Goal: Task Accomplishment & Management: Manage account settings

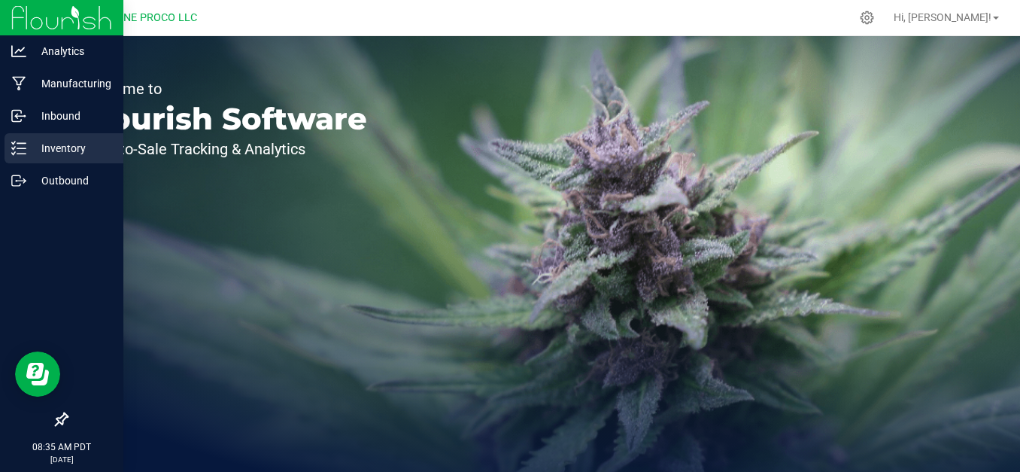
click at [34, 151] on p "Inventory" at bounding box center [71, 148] width 90 height 18
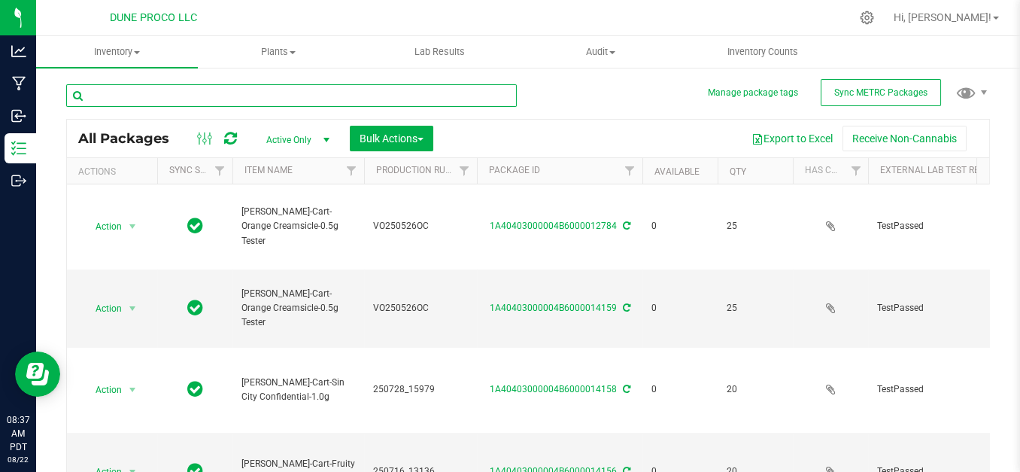
click at [439, 84] on input "text" at bounding box center [291, 95] width 451 height 23
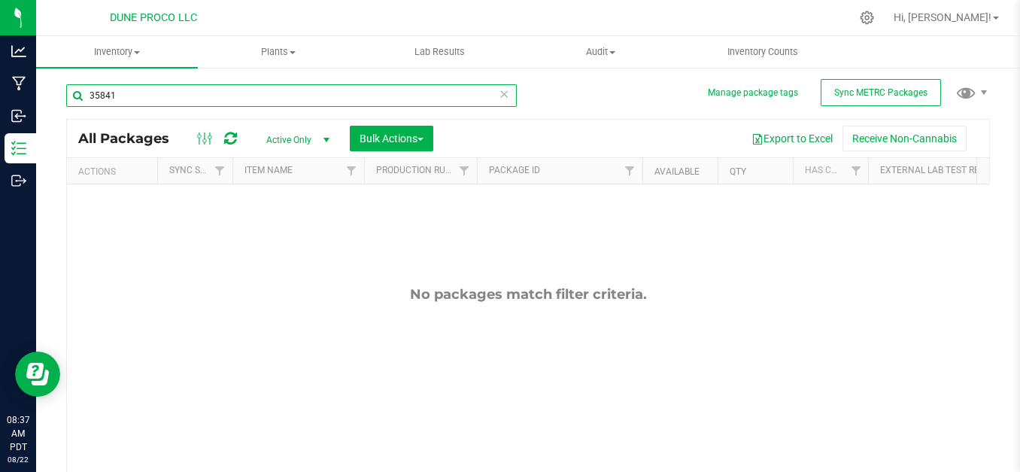
type input "35841"
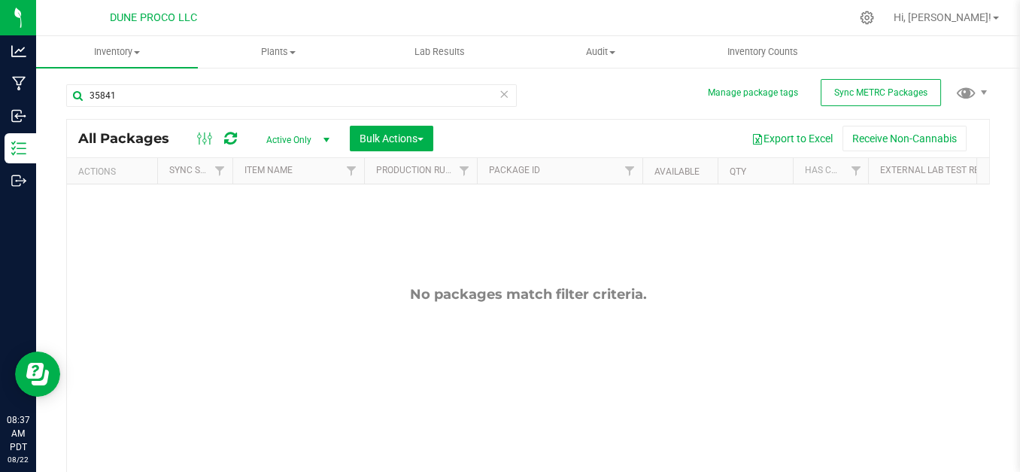
click at [324, 141] on span "select" at bounding box center [326, 140] width 12 height 12
click at [302, 231] on li "All" at bounding box center [294, 231] width 81 height 23
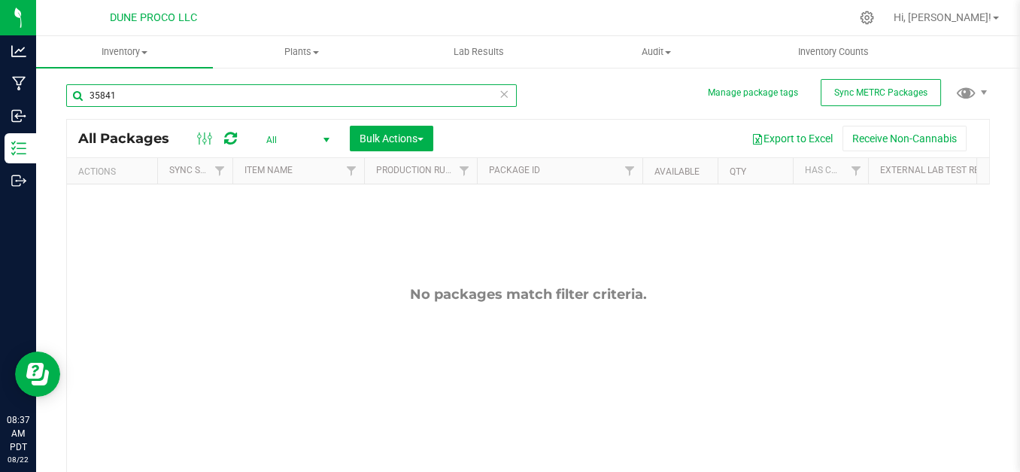
click at [283, 104] on input "35841" at bounding box center [291, 95] width 451 height 23
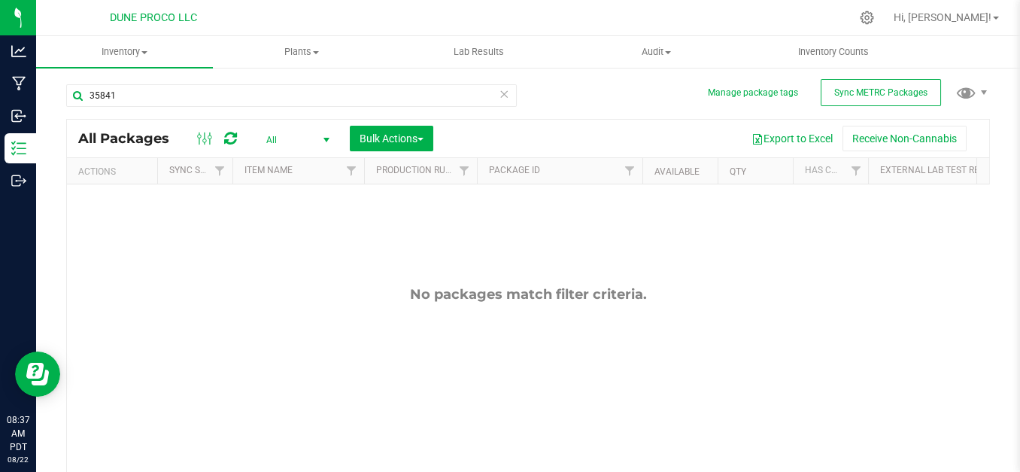
click at [225, 133] on icon at bounding box center [230, 138] width 13 height 15
click at [875, 14] on icon at bounding box center [867, 18] width 16 height 16
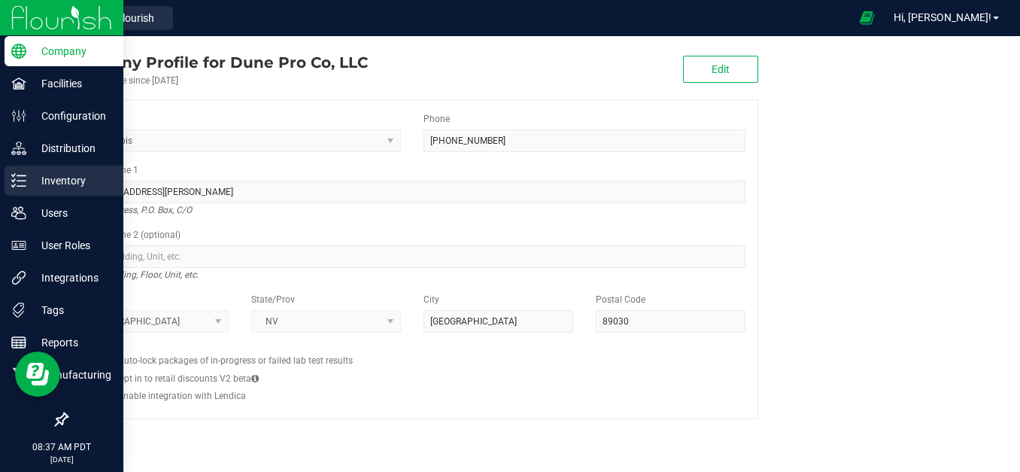
click at [14, 181] on icon at bounding box center [18, 180] width 15 height 15
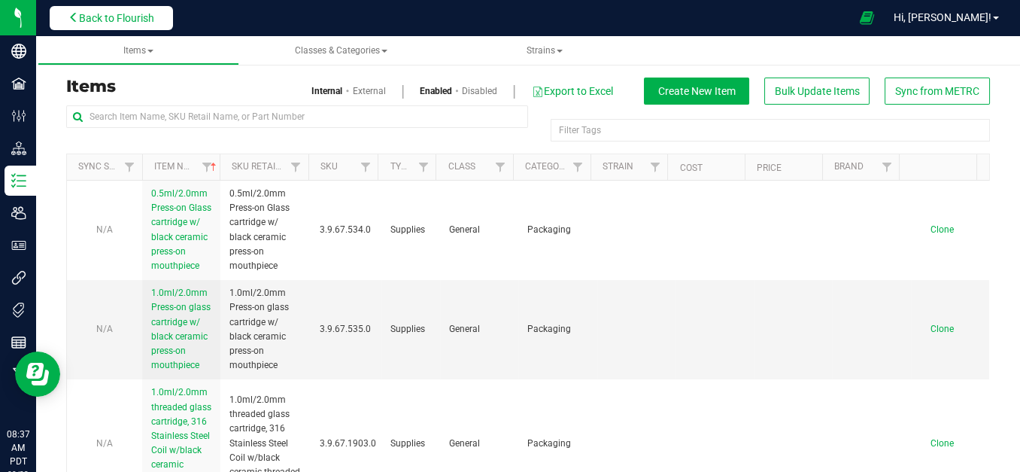
click at [153, 26] on button "Back to Flourish" at bounding box center [111, 18] width 123 height 24
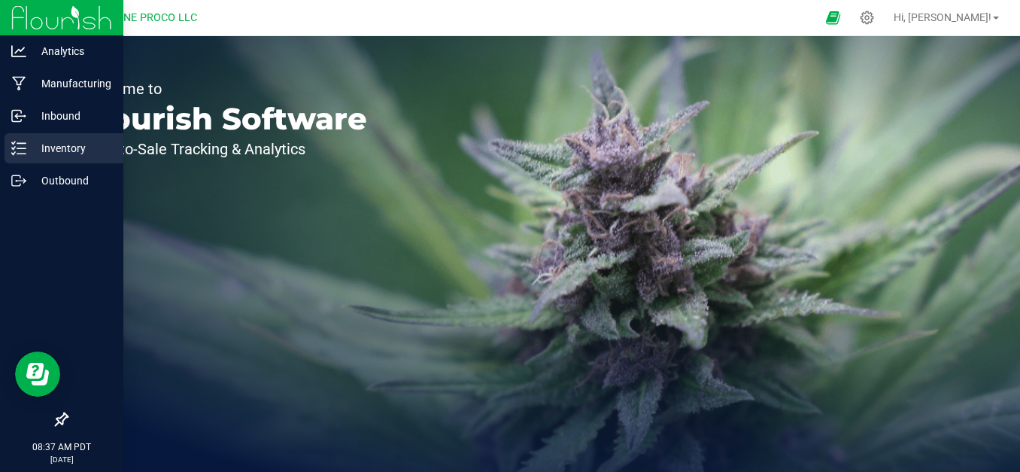
click at [23, 148] on line at bounding box center [21, 148] width 8 height 0
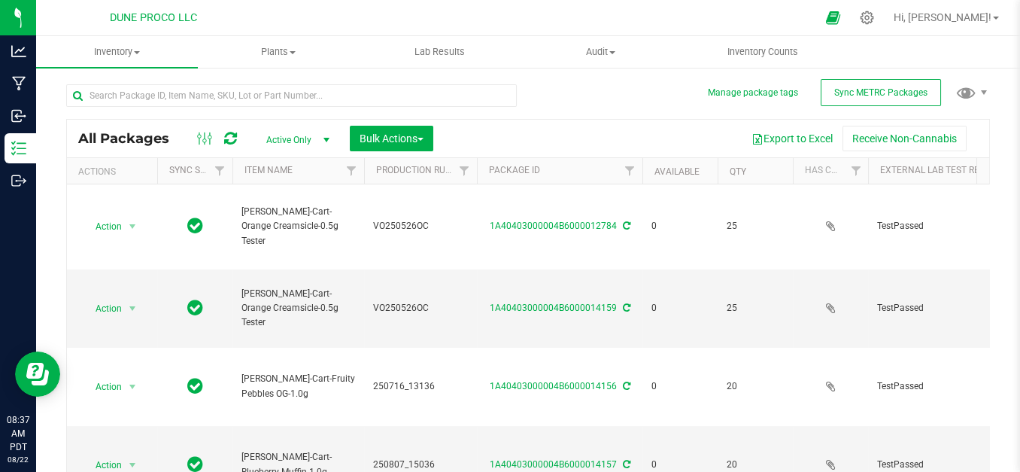
click at [319, 141] on span "select" at bounding box center [326, 139] width 19 height 21
click at [295, 226] on li "All" at bounding box center [294, 231] width 81 height 23
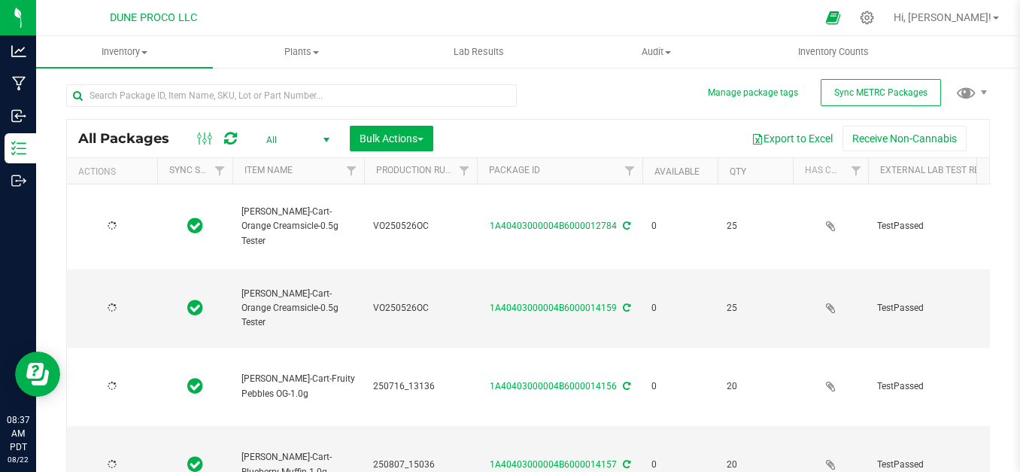
type input "2025-06-22"
type input "2025-07-16"
type input "2025-08-07"
type input "2025-05-26"
type input "2025-08-07"
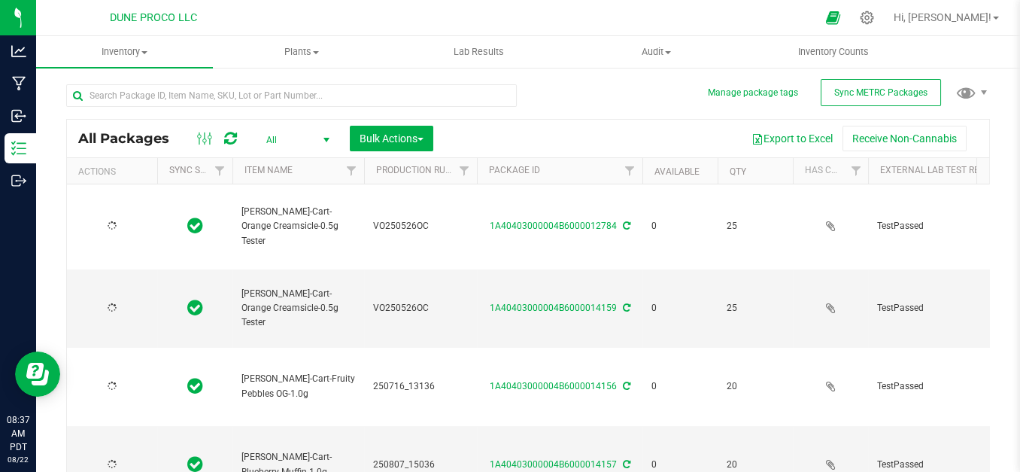
type input "2025-07-16"
type input "2025-08-07"
type input "2025-07-16"
type input "2025-05-26"
type input "2025-08-07"
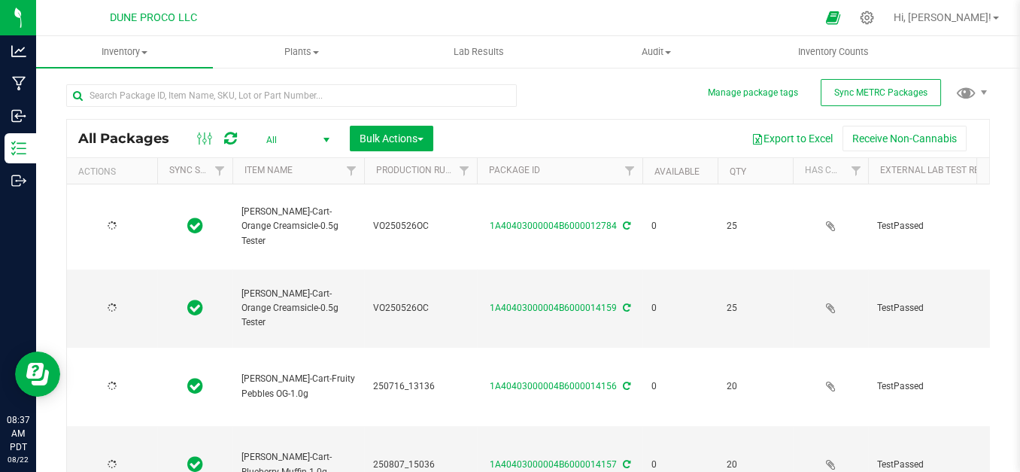
type input "2025-07-16"
type input "2025-05-26"
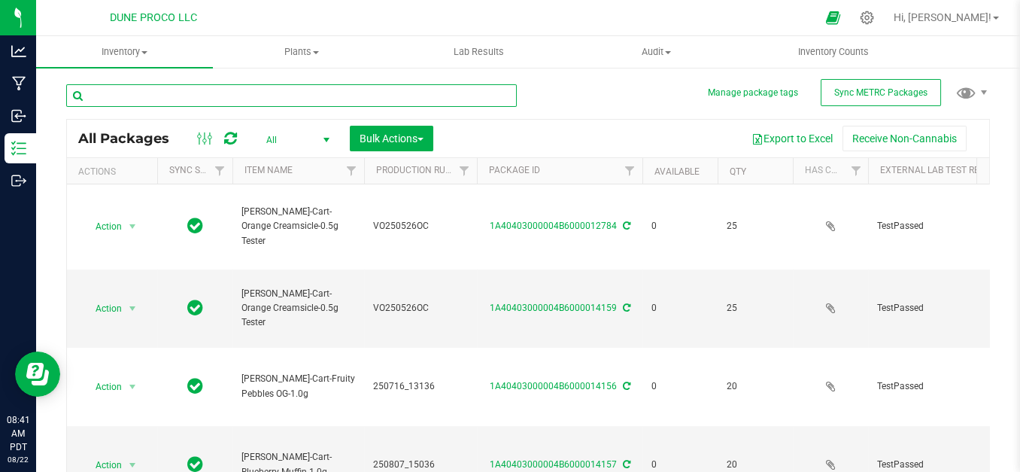
click at [354, 93] on input "text" at bounding box center [291, 95] width 451 height 23
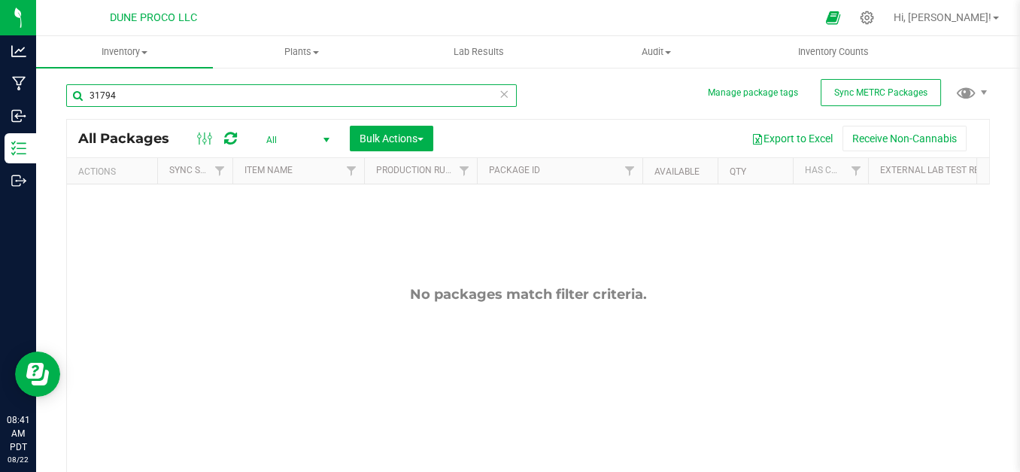
type input "31794"
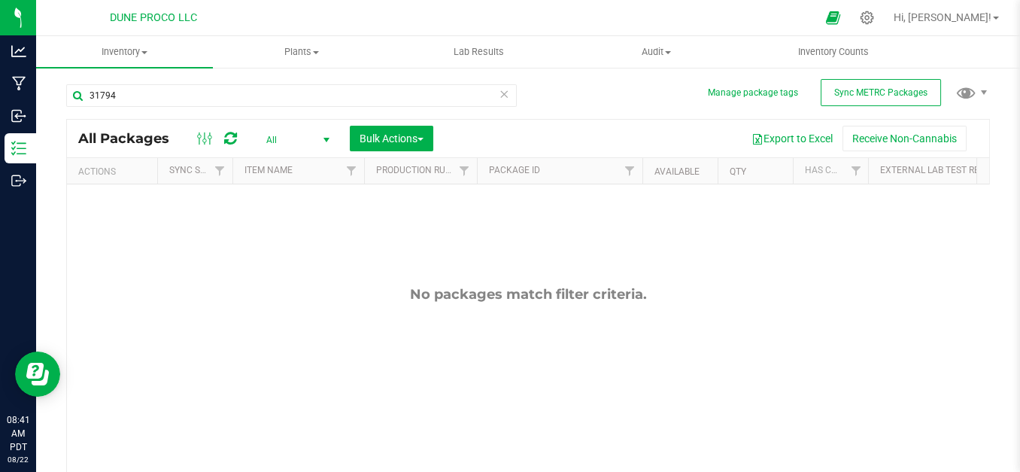
click at [226, 141] on icon at bounding box center [230, 138] width 13 height 15
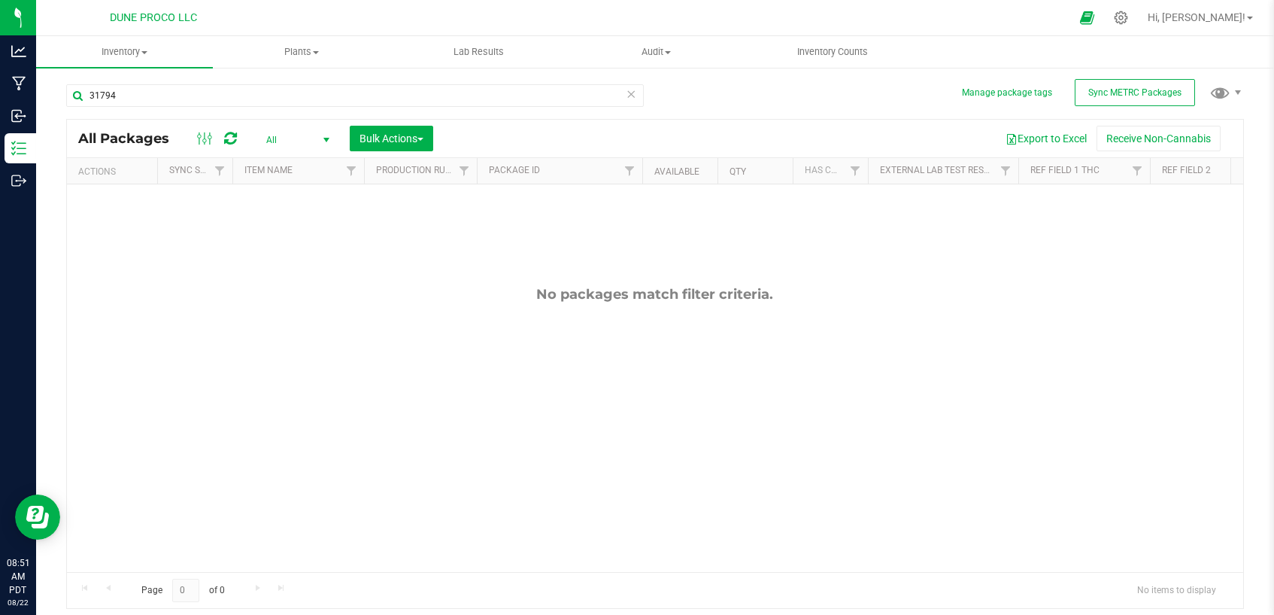
click at [627, 95] on icon at bounding box center [631, 93] width 11 height 18
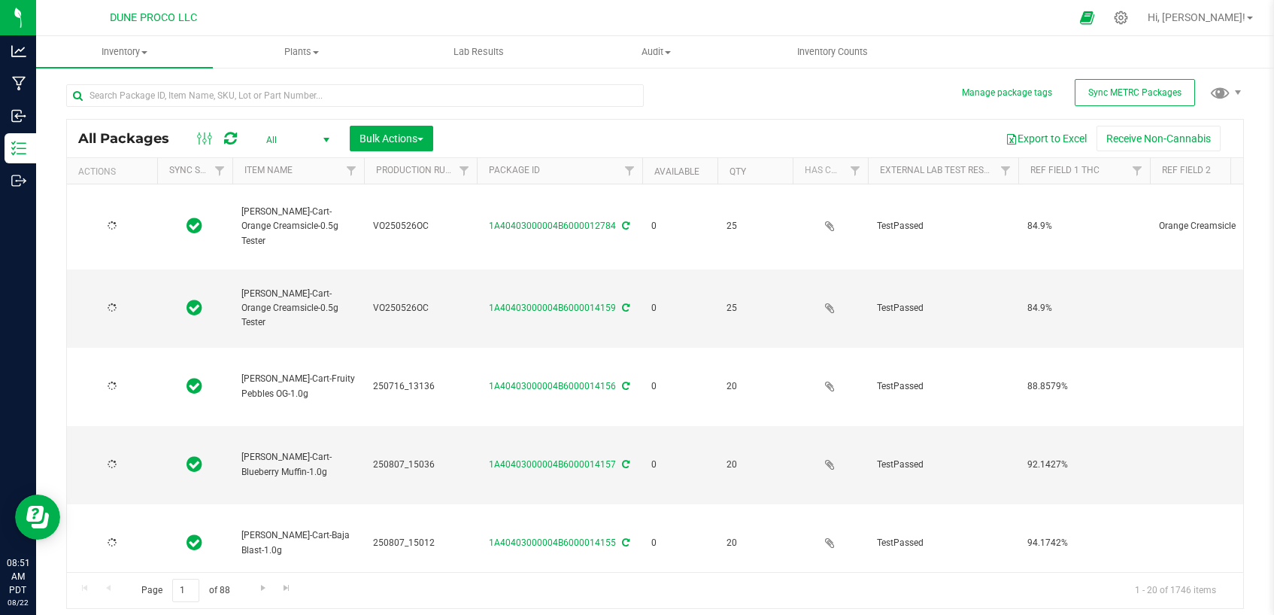
type input "2025-06-22"
type input "2025-07-16"
type input "2025-08-07"
type input "2025-05-26"
type input "2025-08-07"
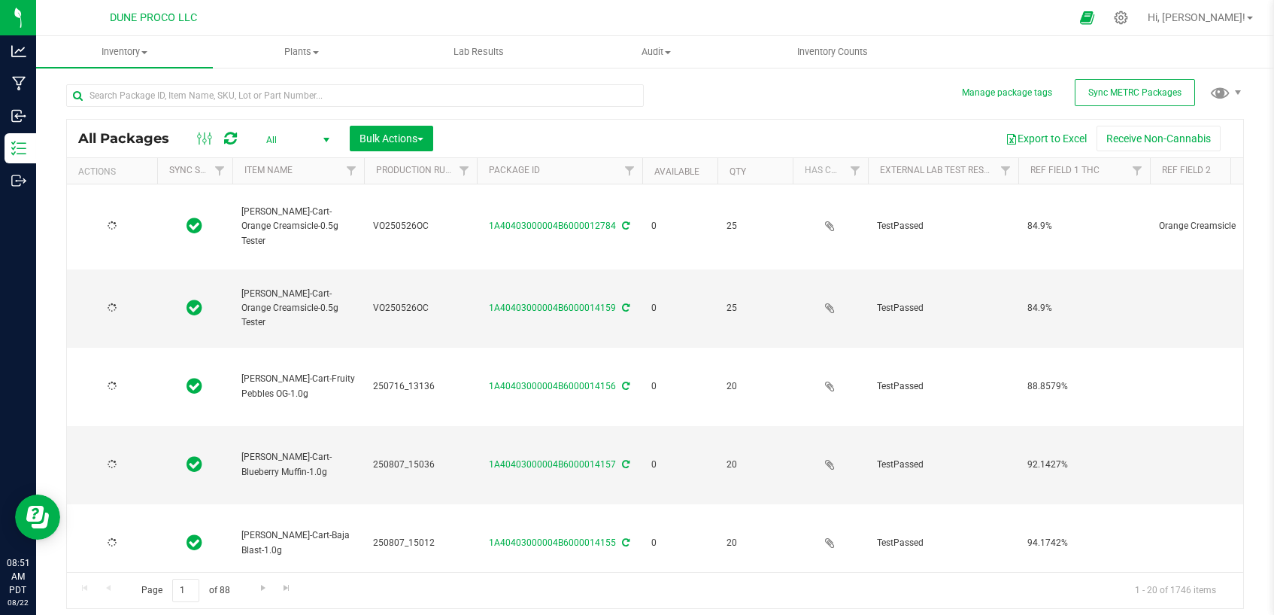
type input "2025-07-16"
type input "2025-08-07"
type input "2025-07-16"
type input "2025-05-26"
type input "2025-08-07"
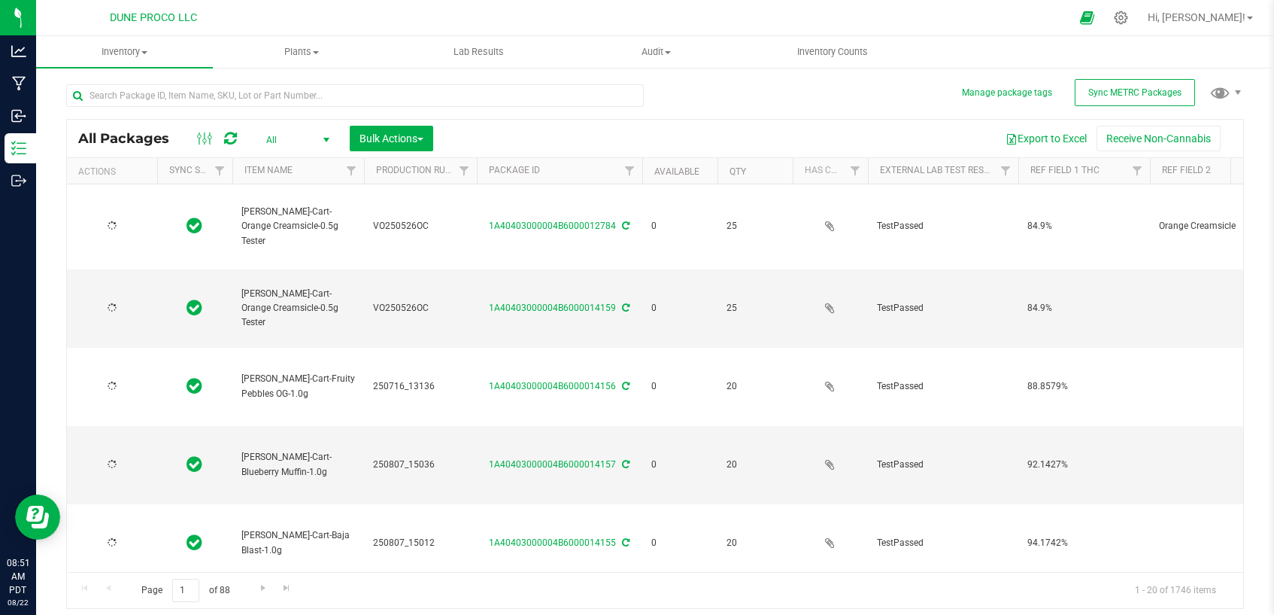
type input "2025-07-16"
type input "2025-05-26"
type input "2025-07-16"
type input "2025-08-07"
drag, startPoint x: 1219, startPoint y: 31, endPoint x: 1228, endPoint y: 20, distance: 14.0
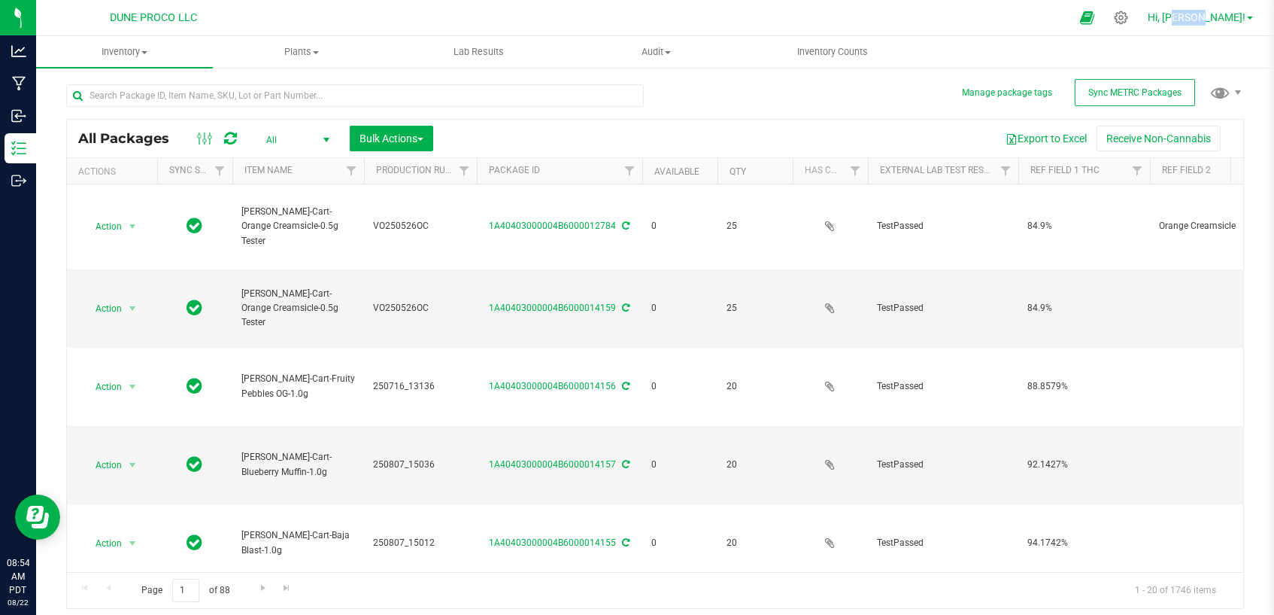
click at [1019, 10] on div "Hi, [PERSON_NAME]!" at bounding box center [1200, 18] width 117 height 26
click at [1019, 25] on link "Hi, [PERSON_NAME]!" at bounding box center [1200, 18] width 117 height 16
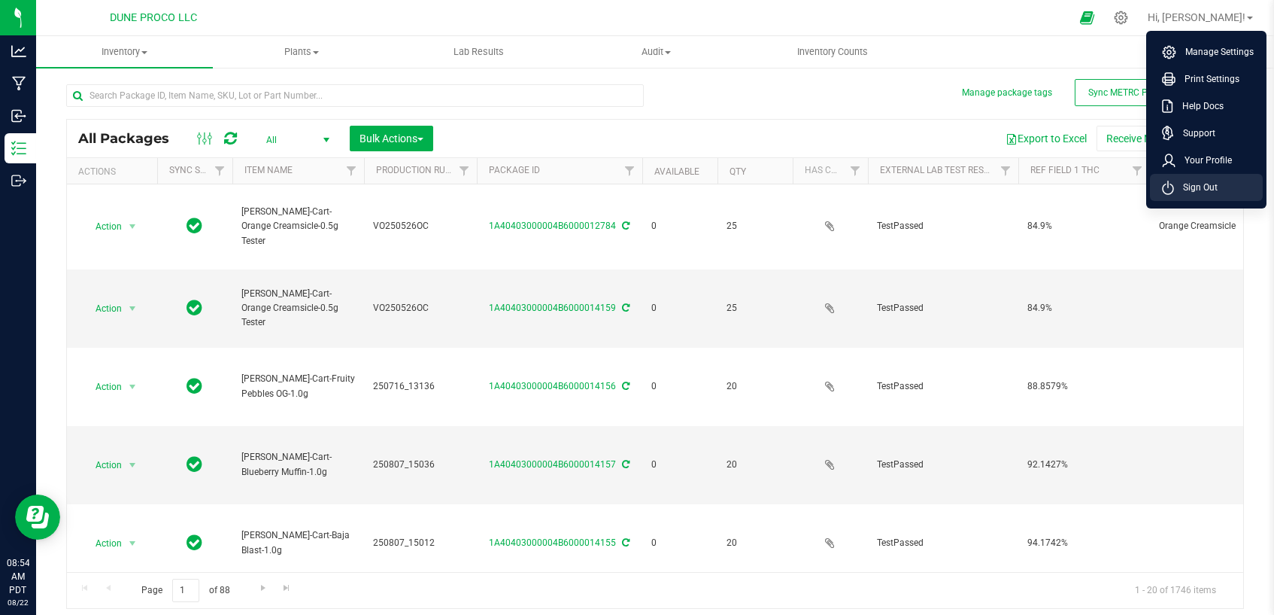
click at [1019, 195] on li "Sign Out" at bounding box center [1206, 187] width 113 height 27
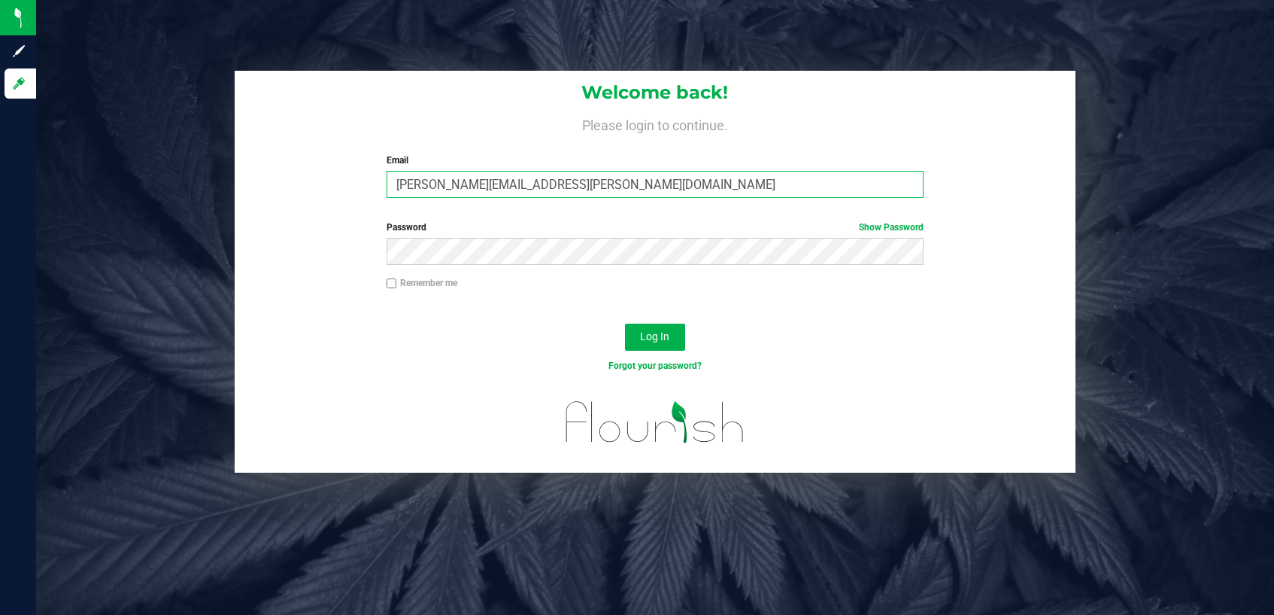
click at [585, 193] on input "[PERSON_NAME][EMAIL_ADDRESS][PERSON_NAME][DOMAIN_NAME]" at bounding box center [656, 184] width 538 height 27
type input "analisa.santiago@perfectharvestco.com"
click at [670, 335] on button "Log In" at bounding box center [655, 336] width 60 height 27
